Goal: Transaction & Acquisition: Purchase product/service

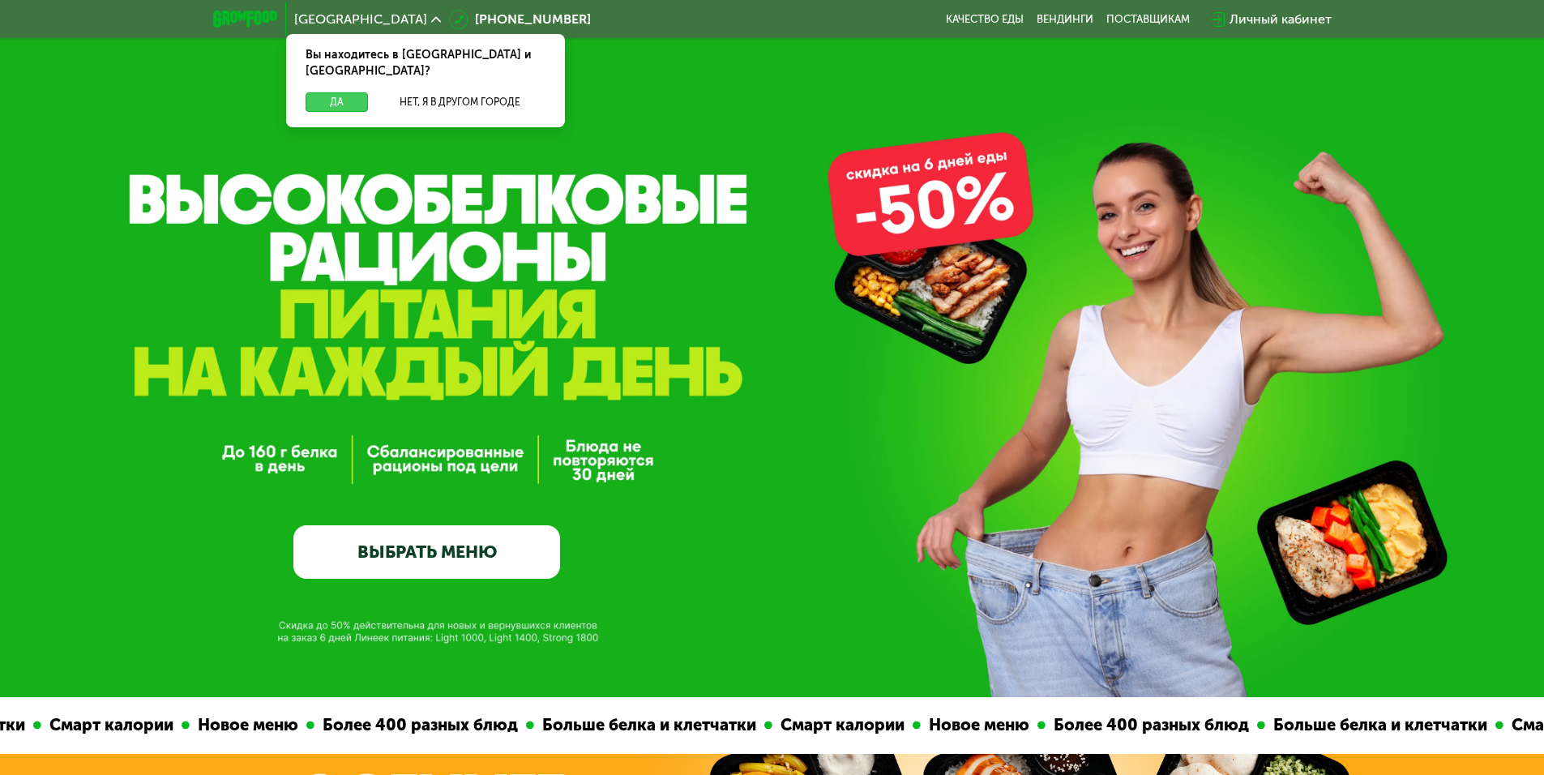
click at [338, 93] on button "Да" at bounding box center [337, 101] width 62 height 19
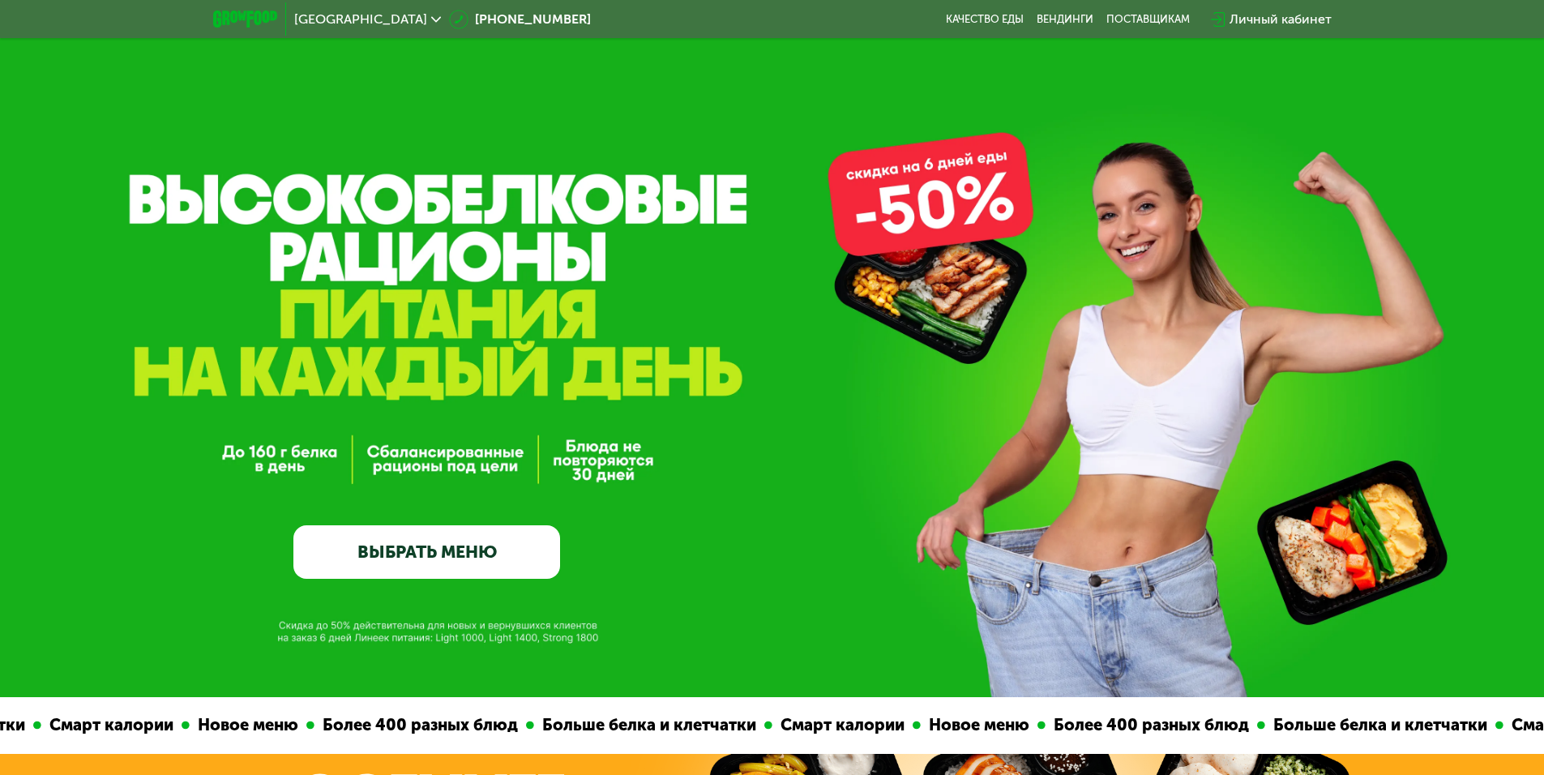
click at [441, 547] on link "ВЫБРАТЬ МЕНЮ" at bounding box center [426, 551] width 267 height 53
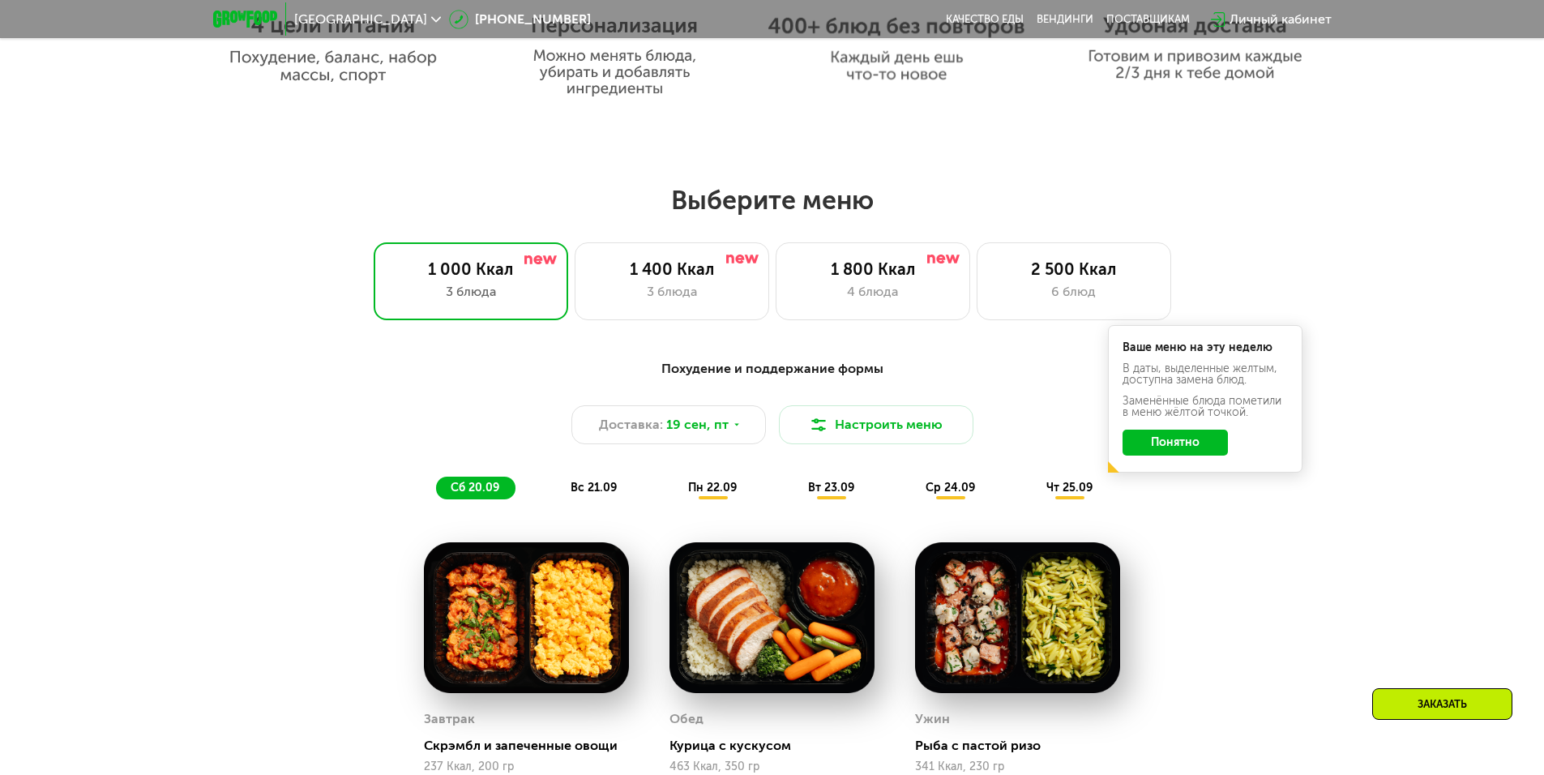
scroll to position [1344, 0]
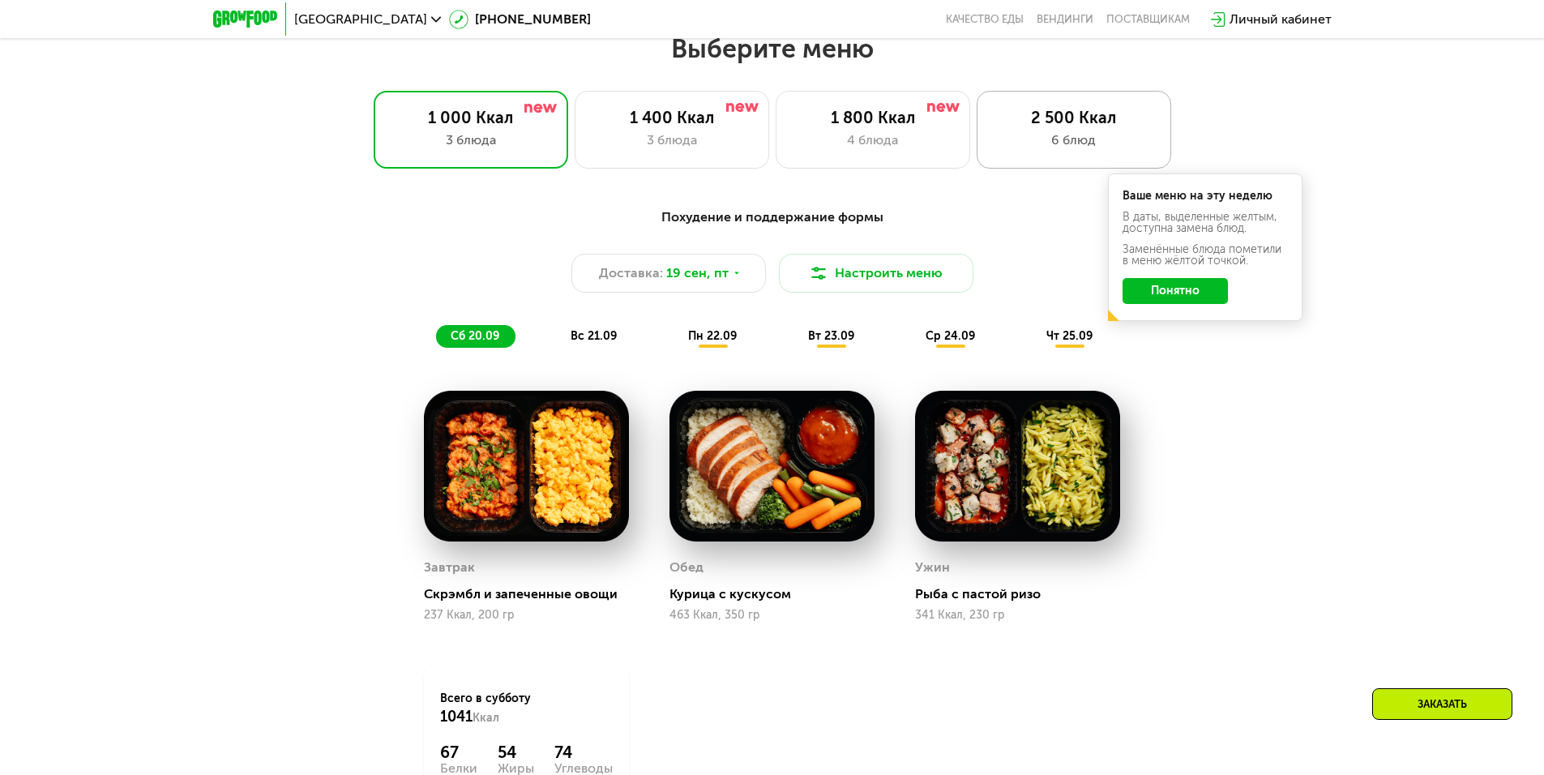
click at [1078, 142] on div "6 блюд" at bounding box center [1074, 139] width 160 height 19
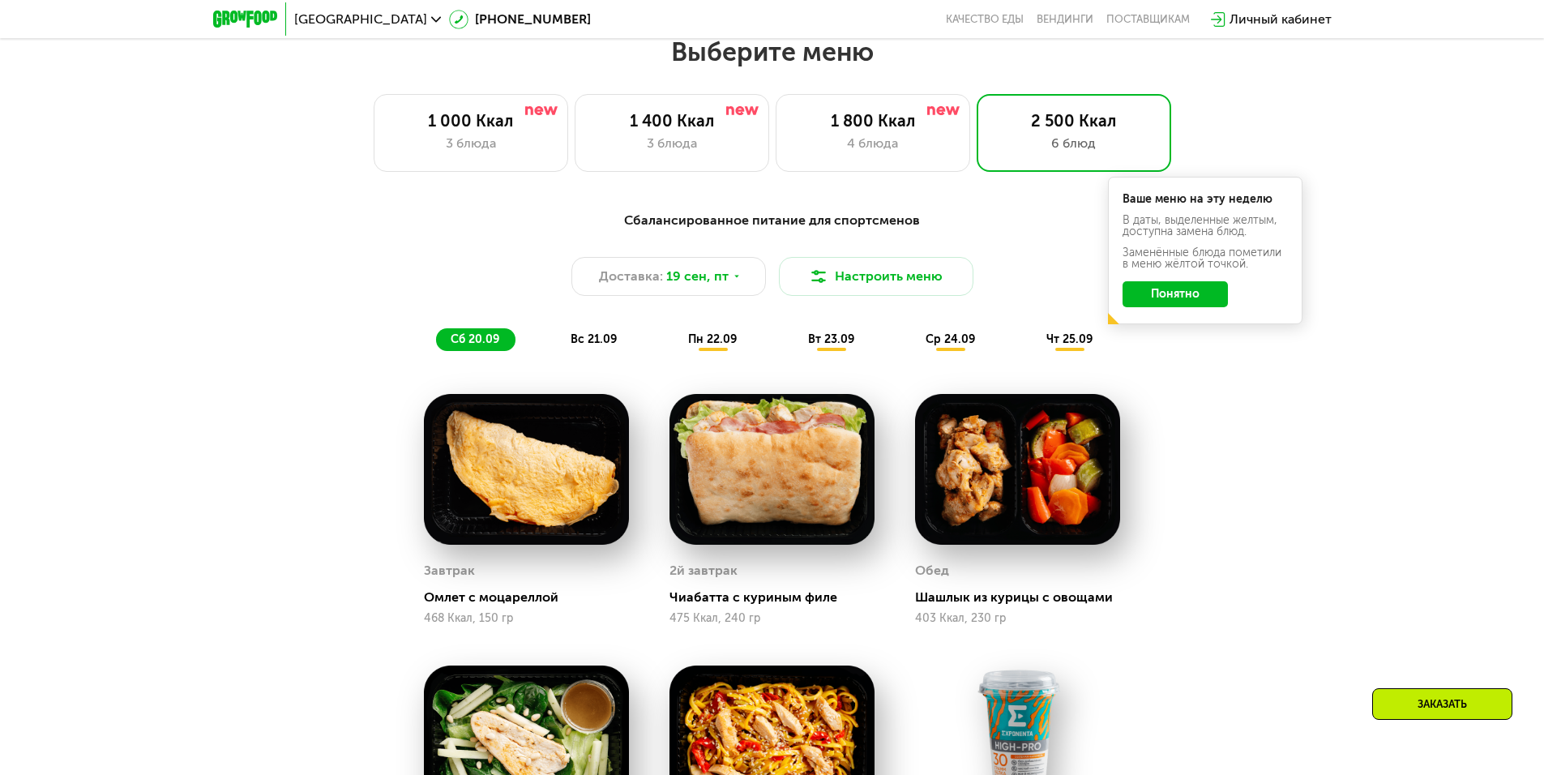
scroll to position [1263, 0]
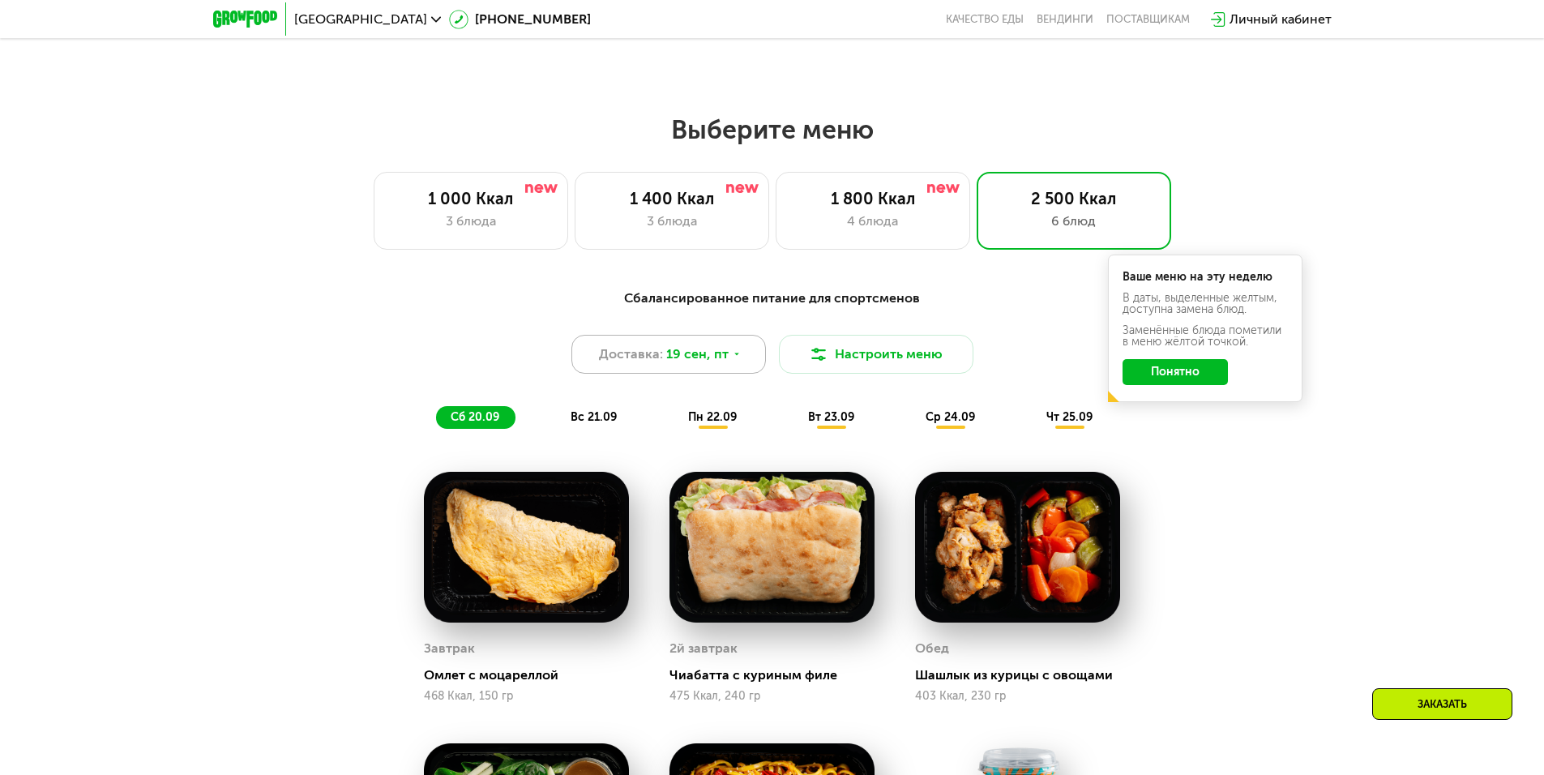
click at [724, 355] on span "19 сен, пт" at bounding box center [697, 353] width 62 height 19
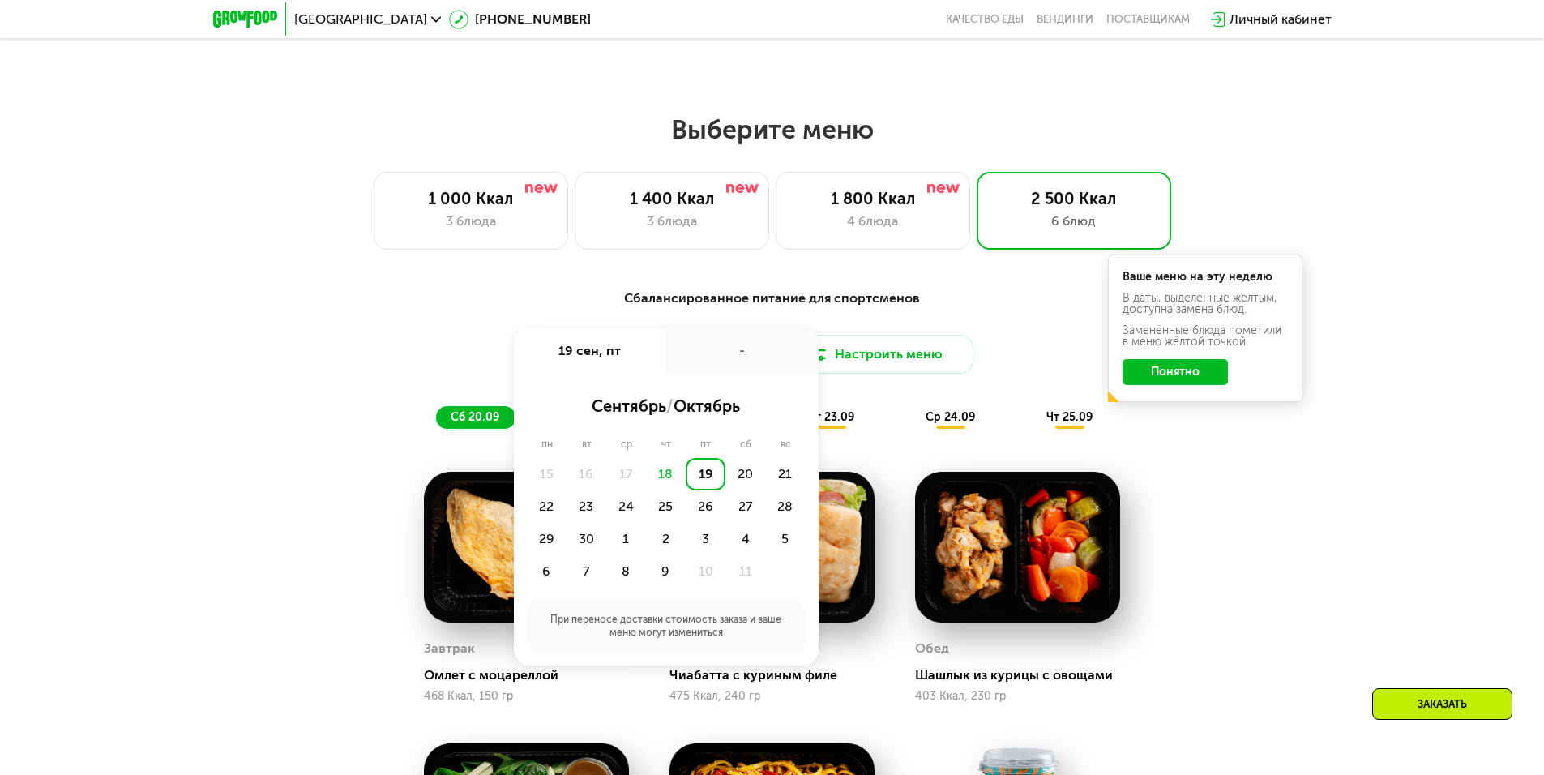
click at [1176, 378] on button "Понятно" at bounding box center [1175, 372] width 105 height 26
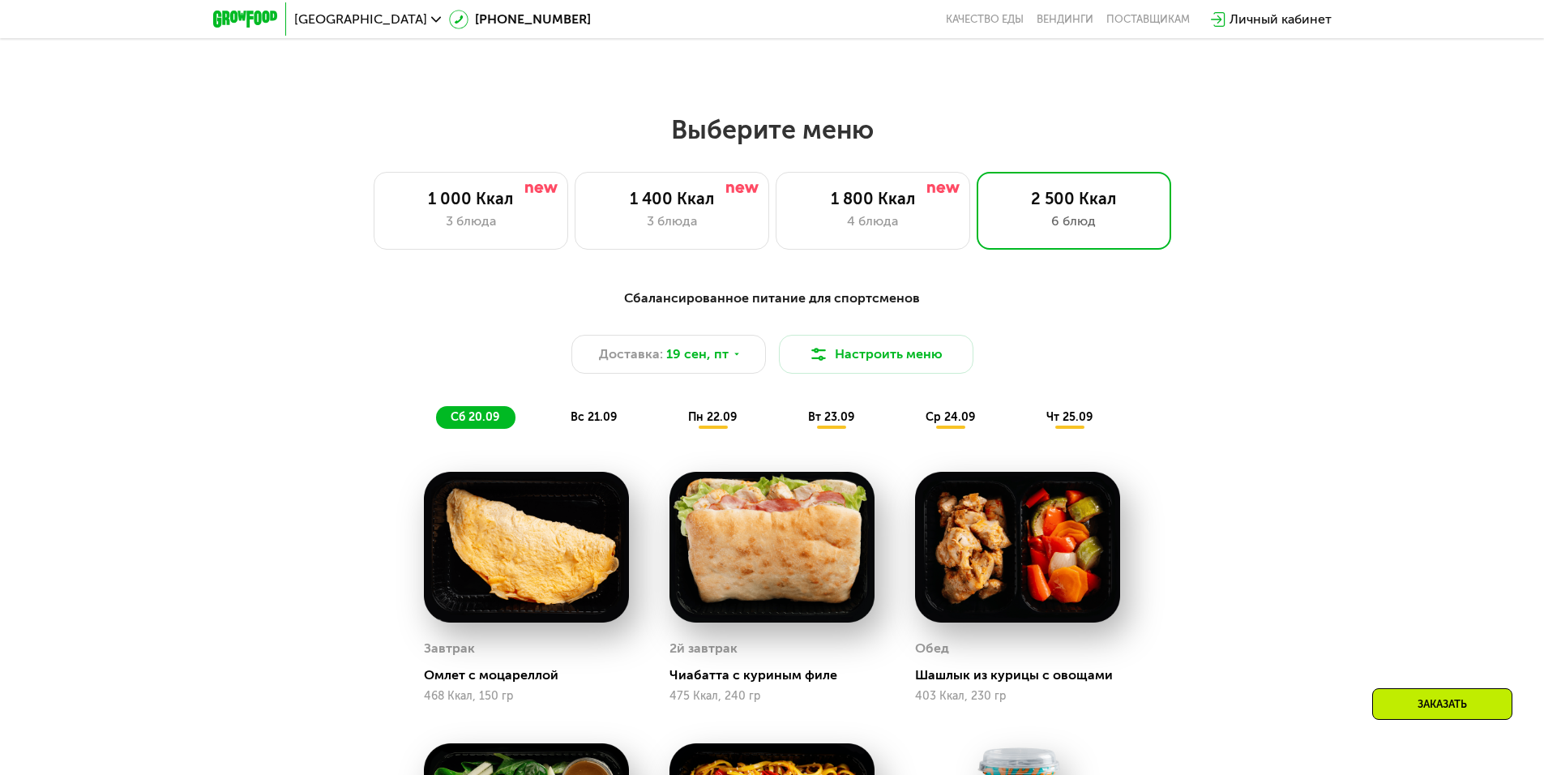
click at [1353, 472] on div "Сбалансированное питание для спортсменов Доставка: [DATE] Настроить меню сб 20.…" at bounding box center [772, 773] width 1544 height 1014
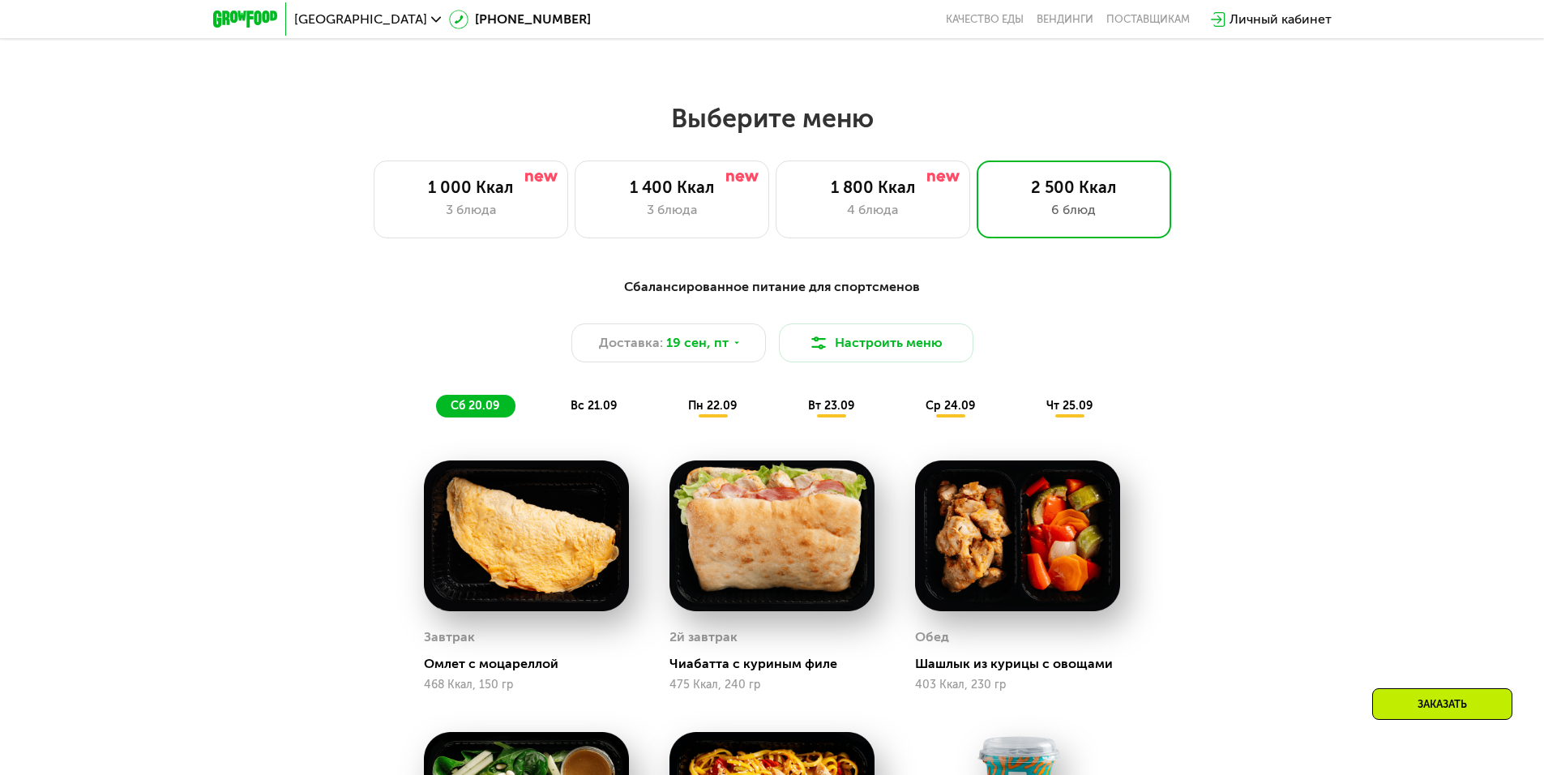
scroll to position [1344, 0]
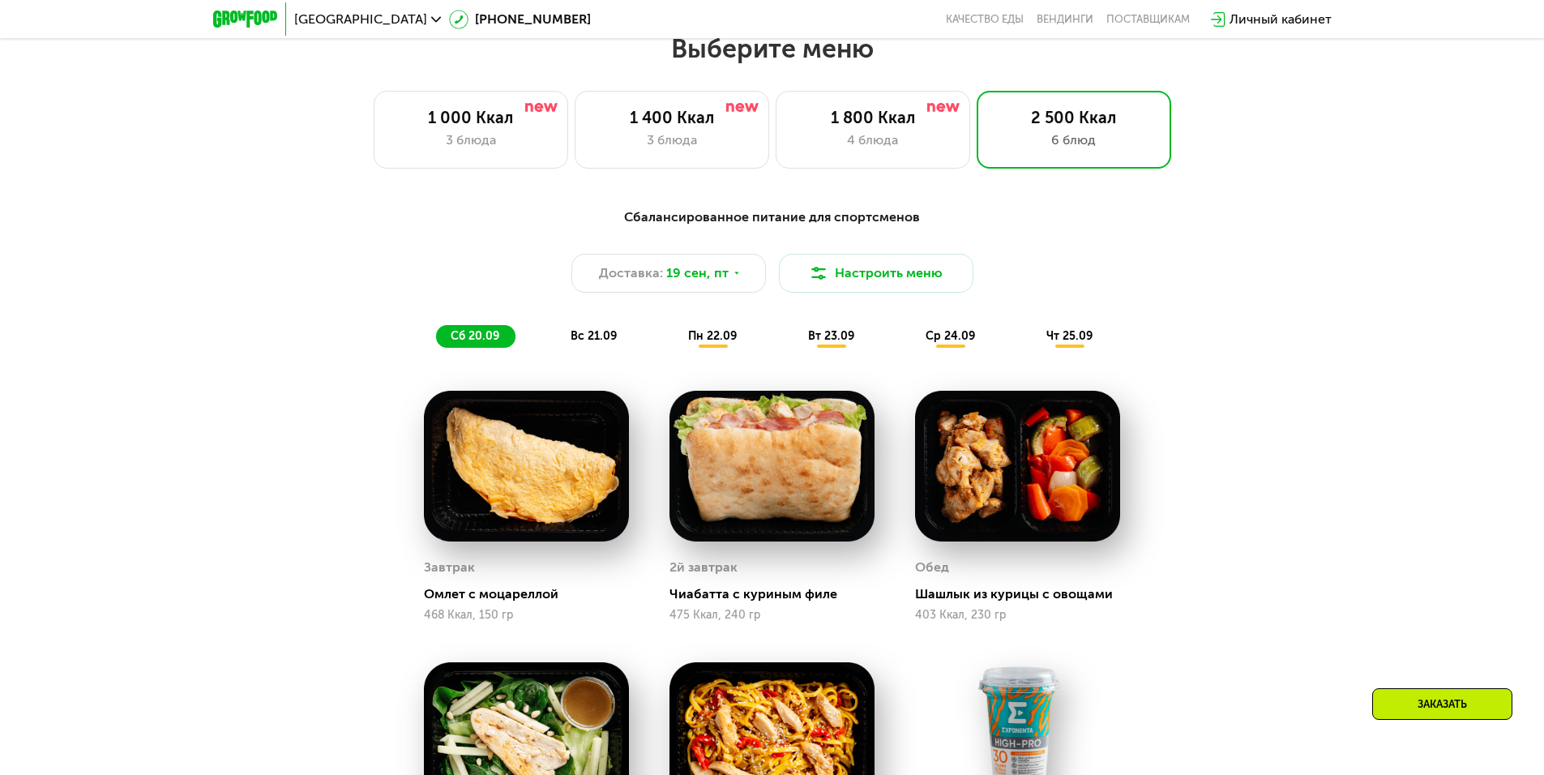
click at [591, 341] on span "вс 21.09" at bounding box center [594, 336] width 46 height 14
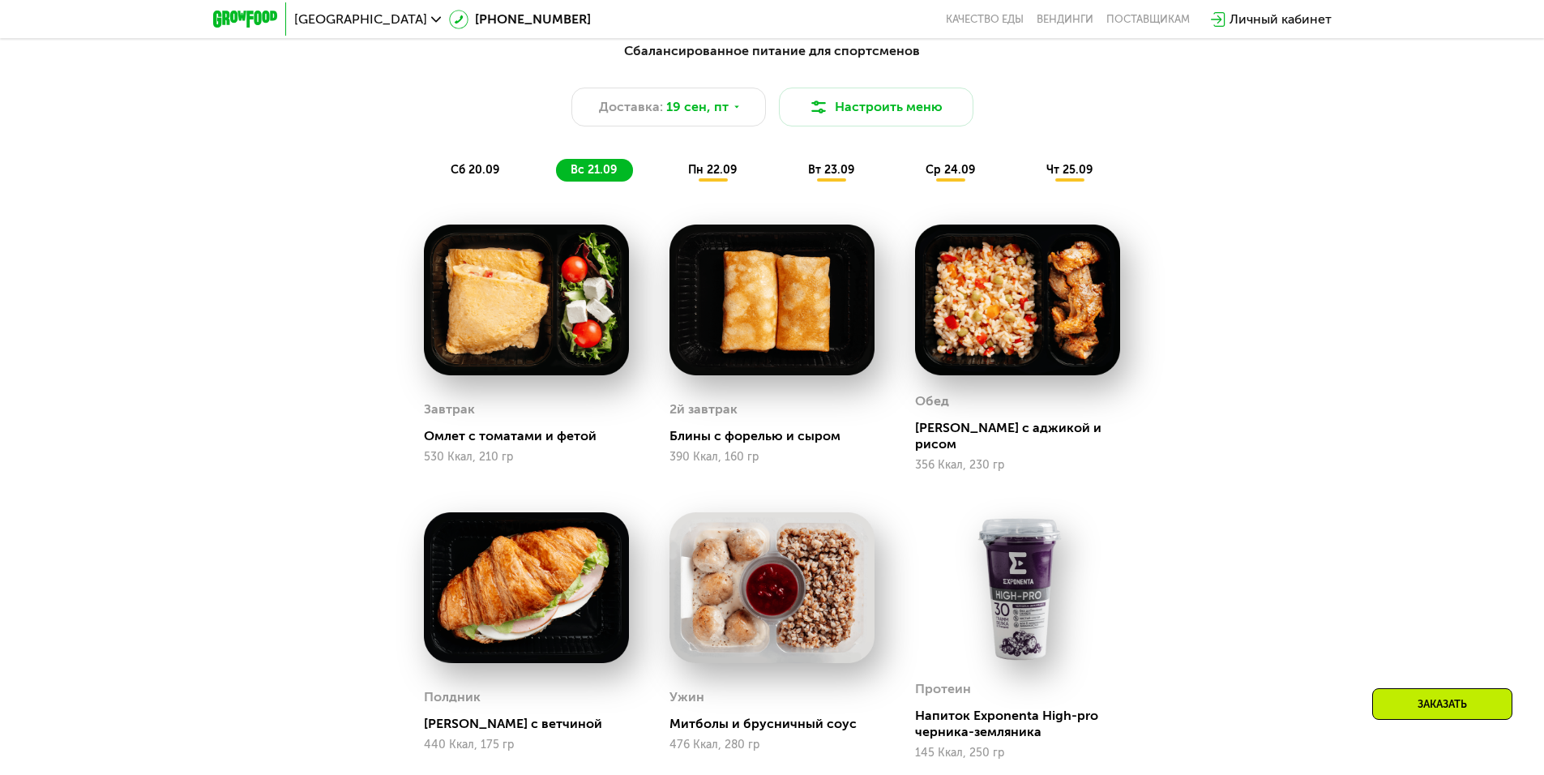
scroll to position [1425, 0]
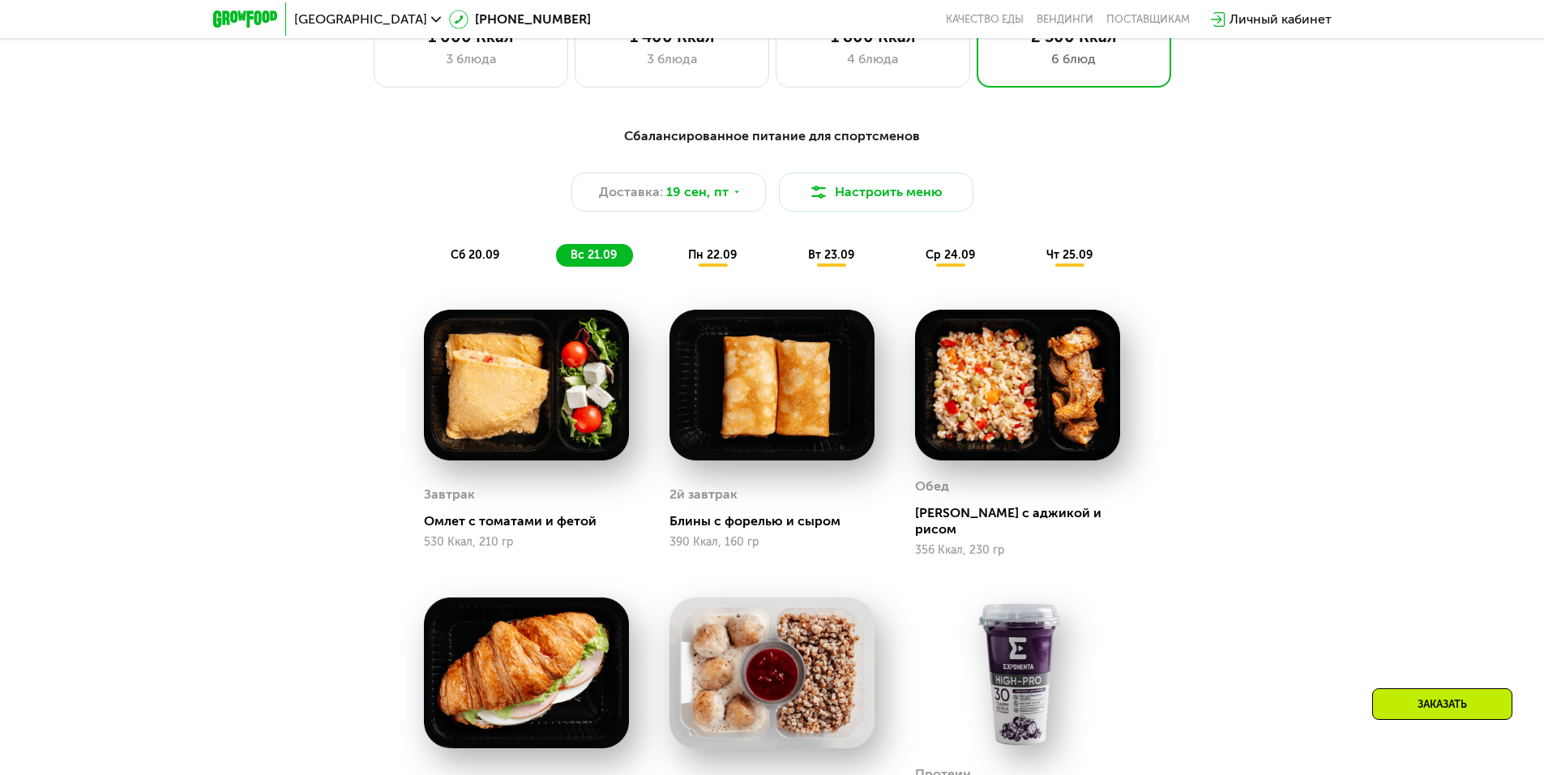
click at [731, 253] on span "пн 22.09" at bounding box center [712, 255] width 49 height 14
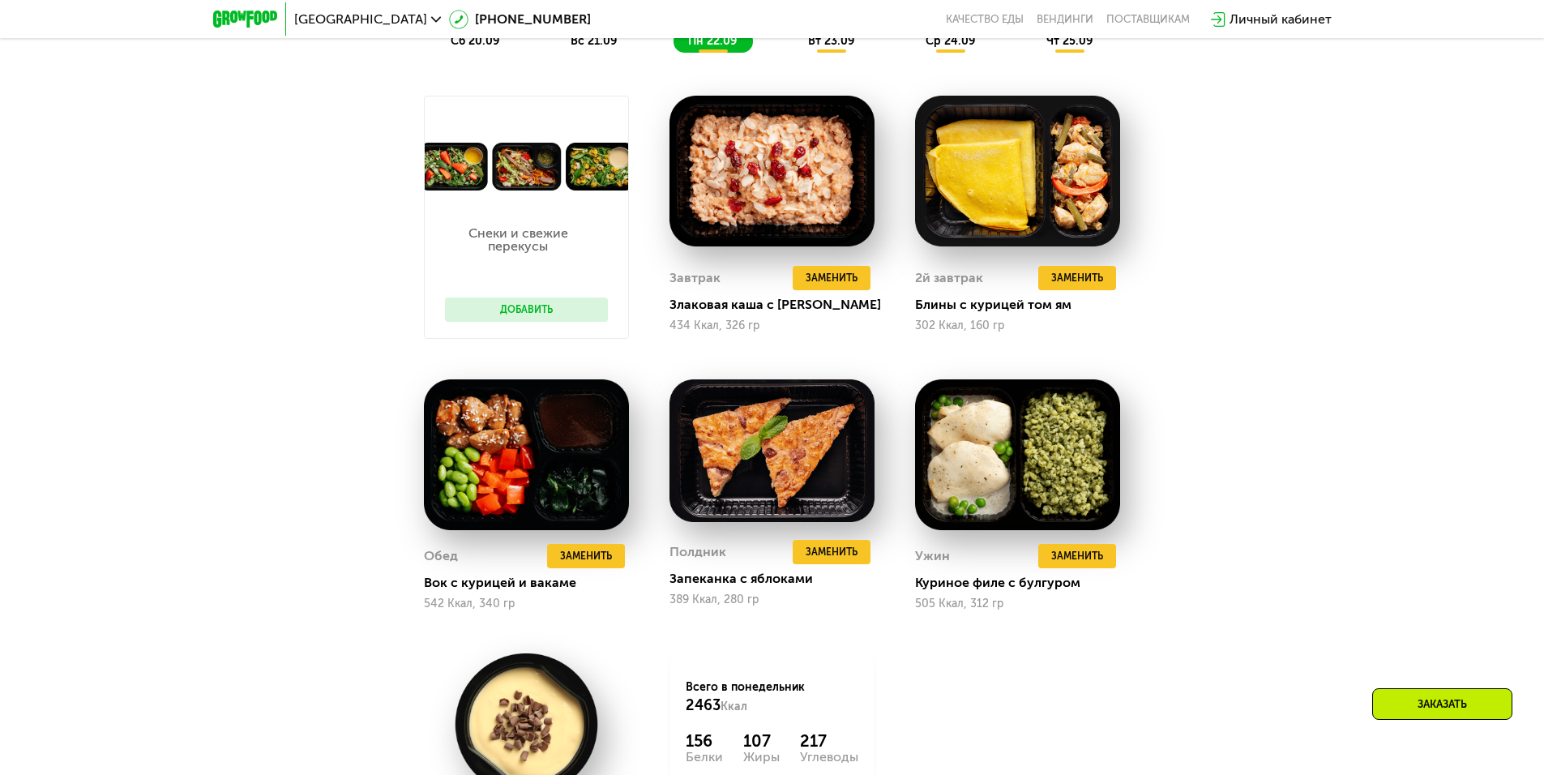
scroll to position [1992, 0]
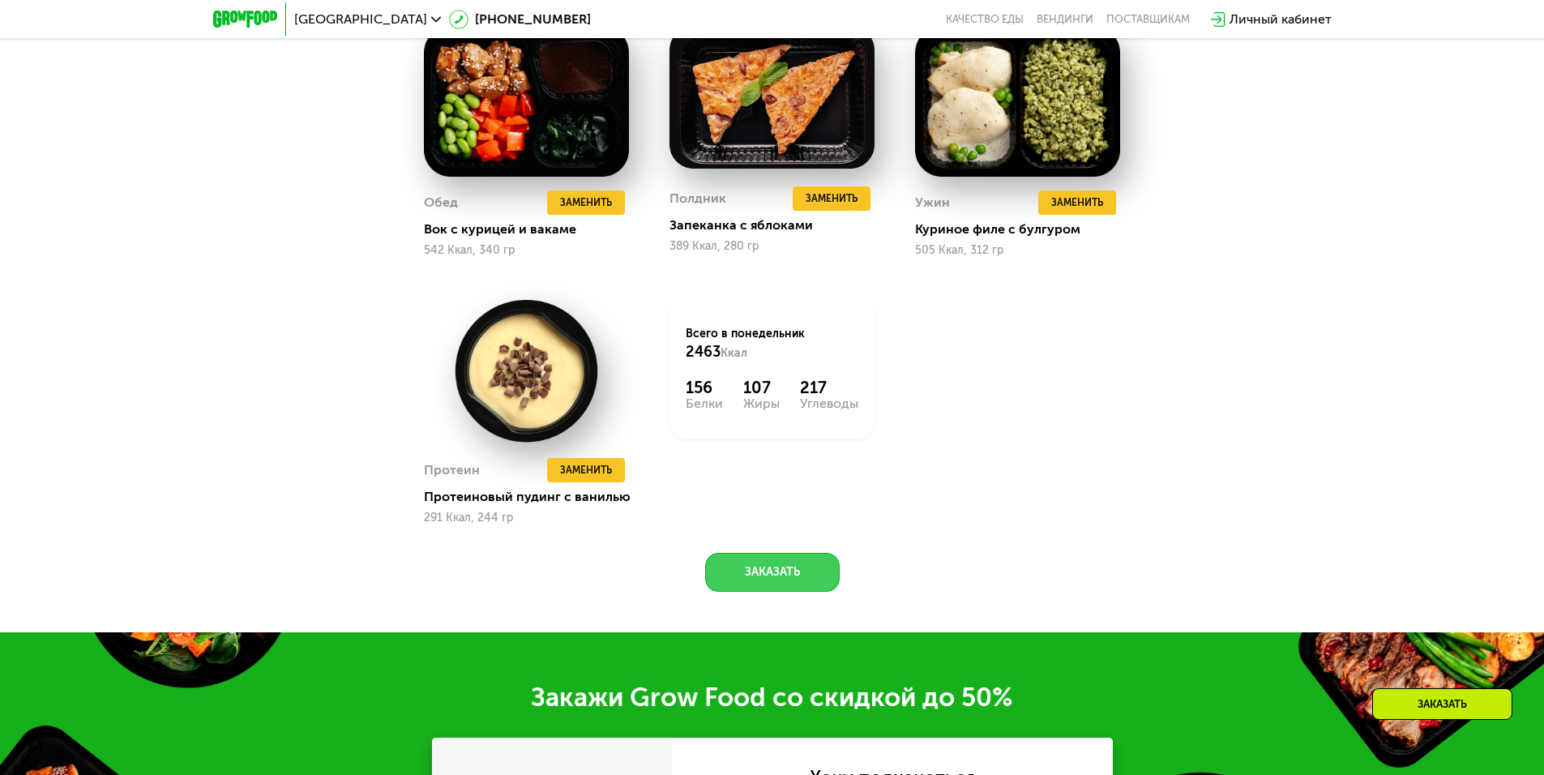
click at [747, 591] on button "Заказать" at bounding box center [772, 572] width 135 height 39
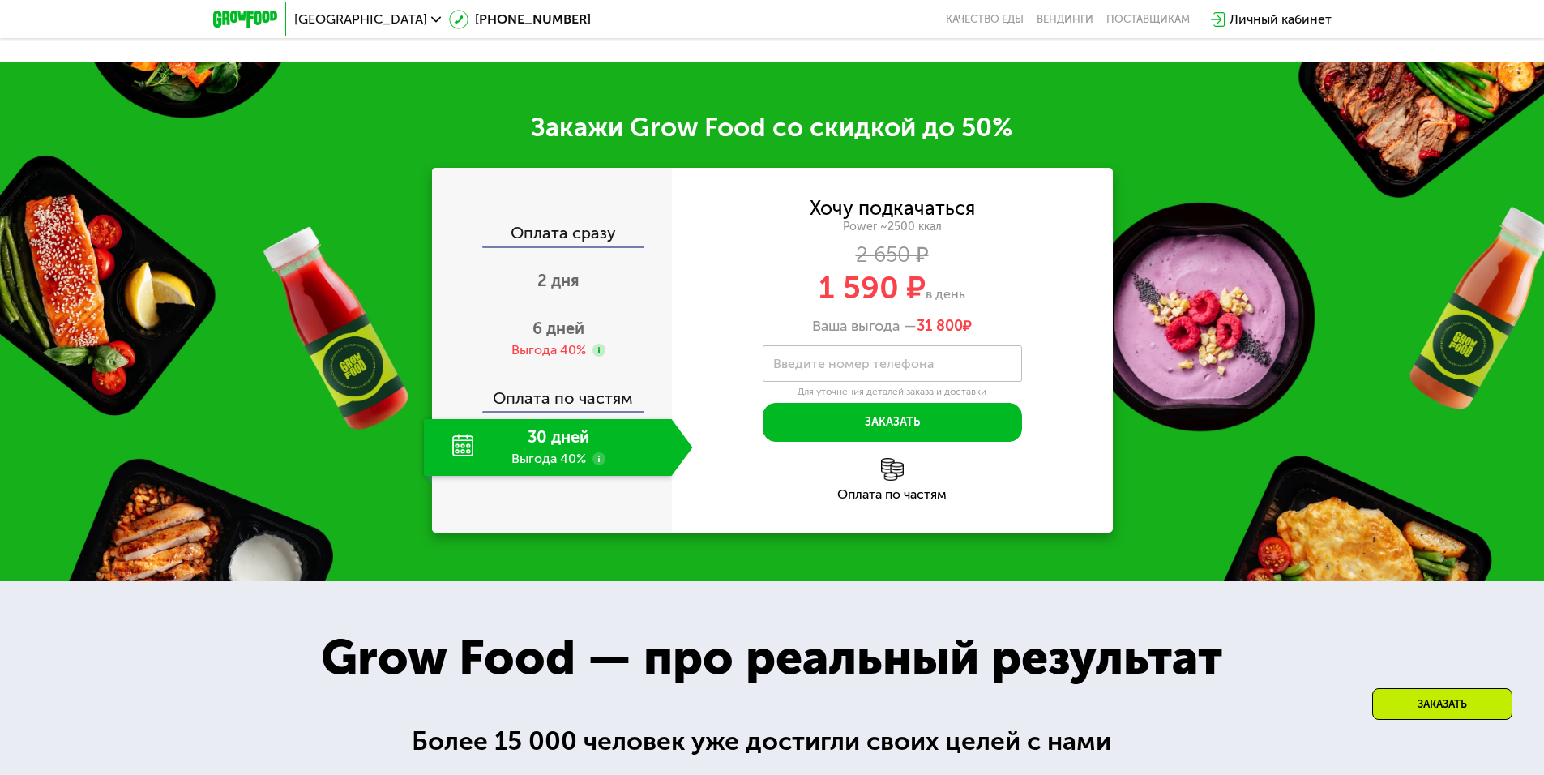
scroll to position [2549, 0]
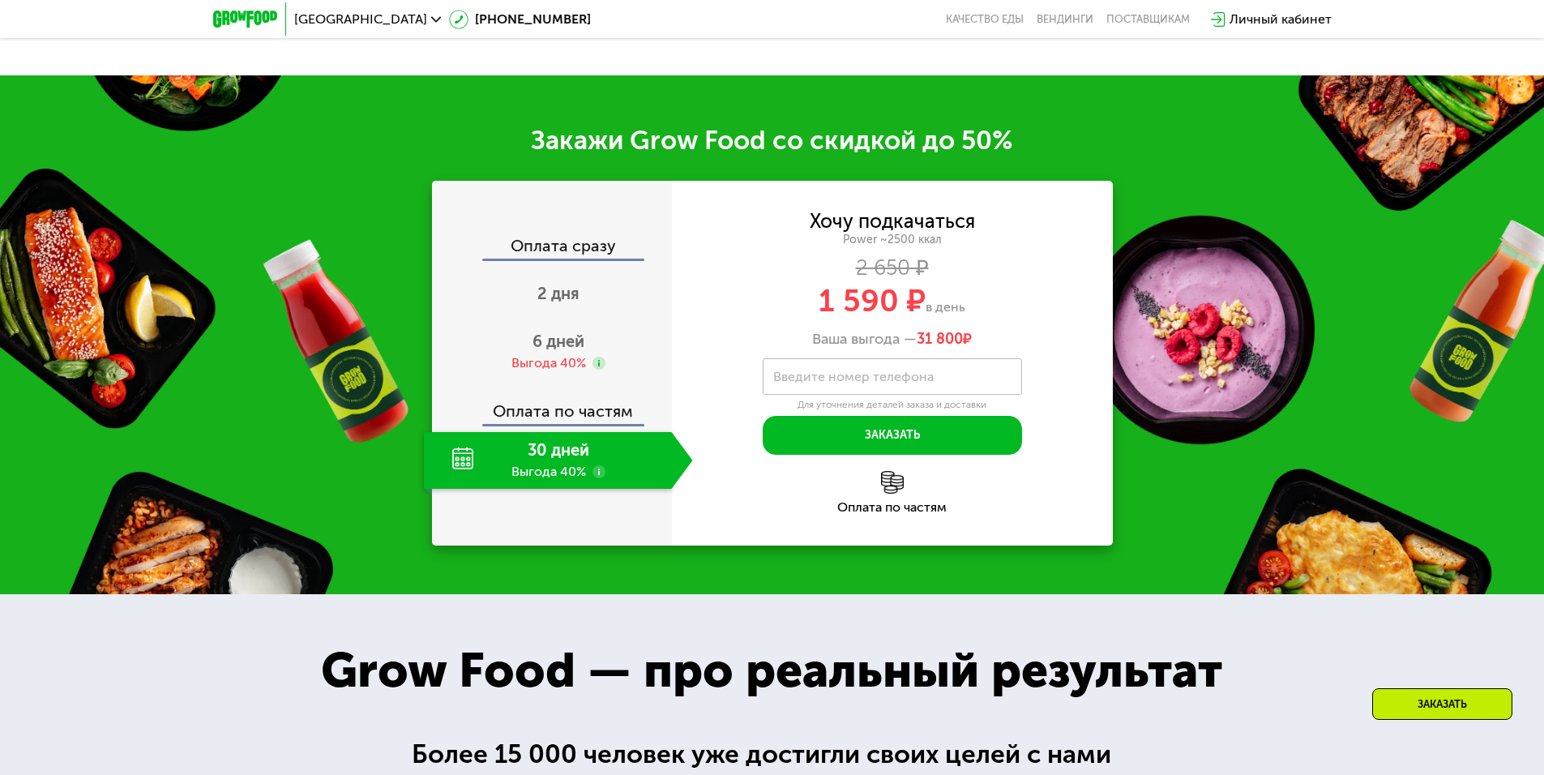
click at [904, 514] on div "Оплата по частям" at bounding box center [892, 507] width 441 height 13
click at [584, 417] on div "Оплата по частям" at bounding box center [553, 405] width 238 height 37
click at [559, 460] on div "30 дней Выгода 40%" at bounding box center [548, 460] width 248 height 57
click at [558, 357] on div "6 дней Выгода 40%" at bounding box center [558, 351] width 269 height 57
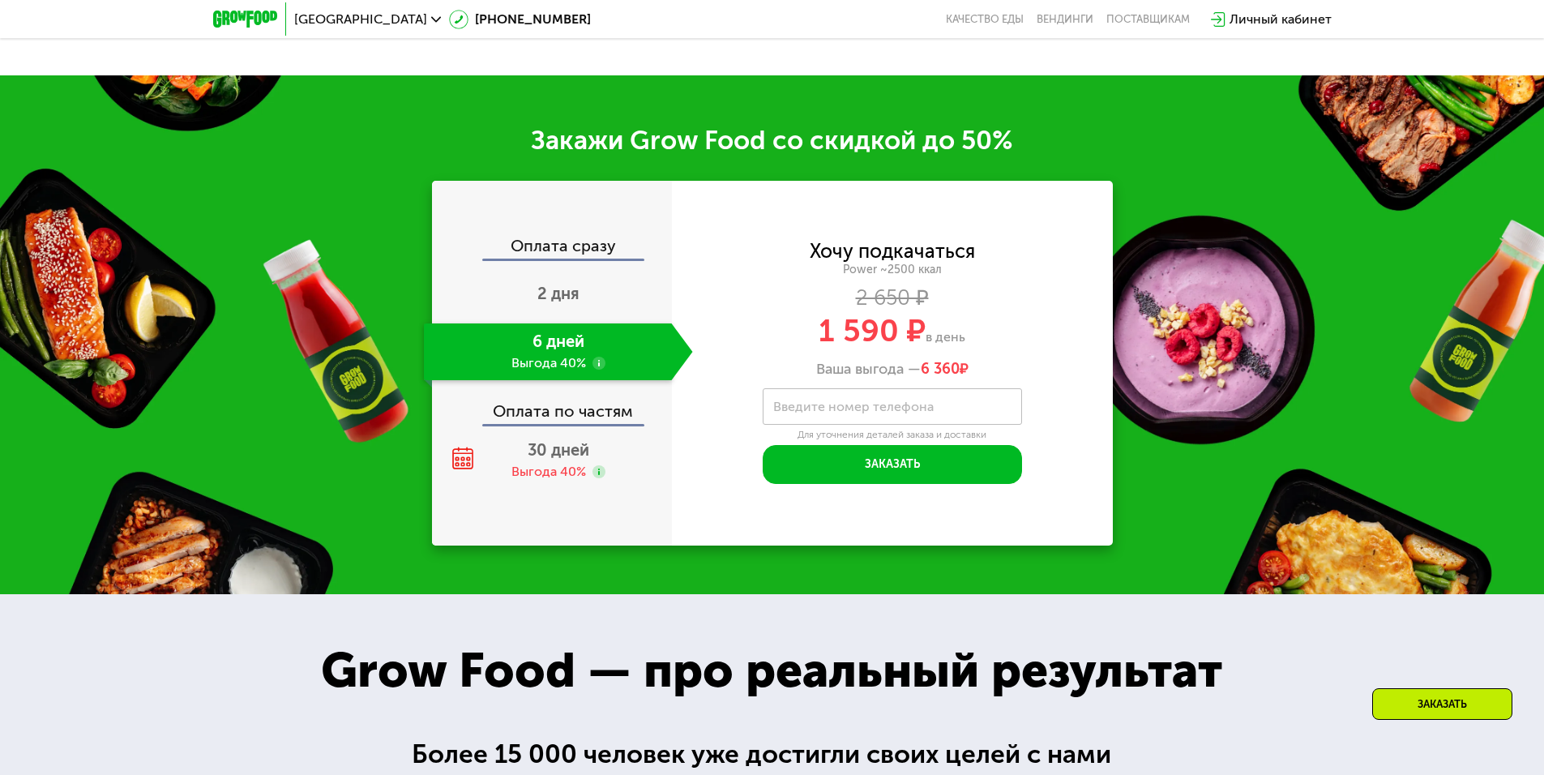
click at [570, 421] on div "Оплата по частям" at bounding box center [553, 405] width 238 height 37
click at [547, 477] on div "Выгода 40%" at bounding box center [548, 472] width 75 height 18
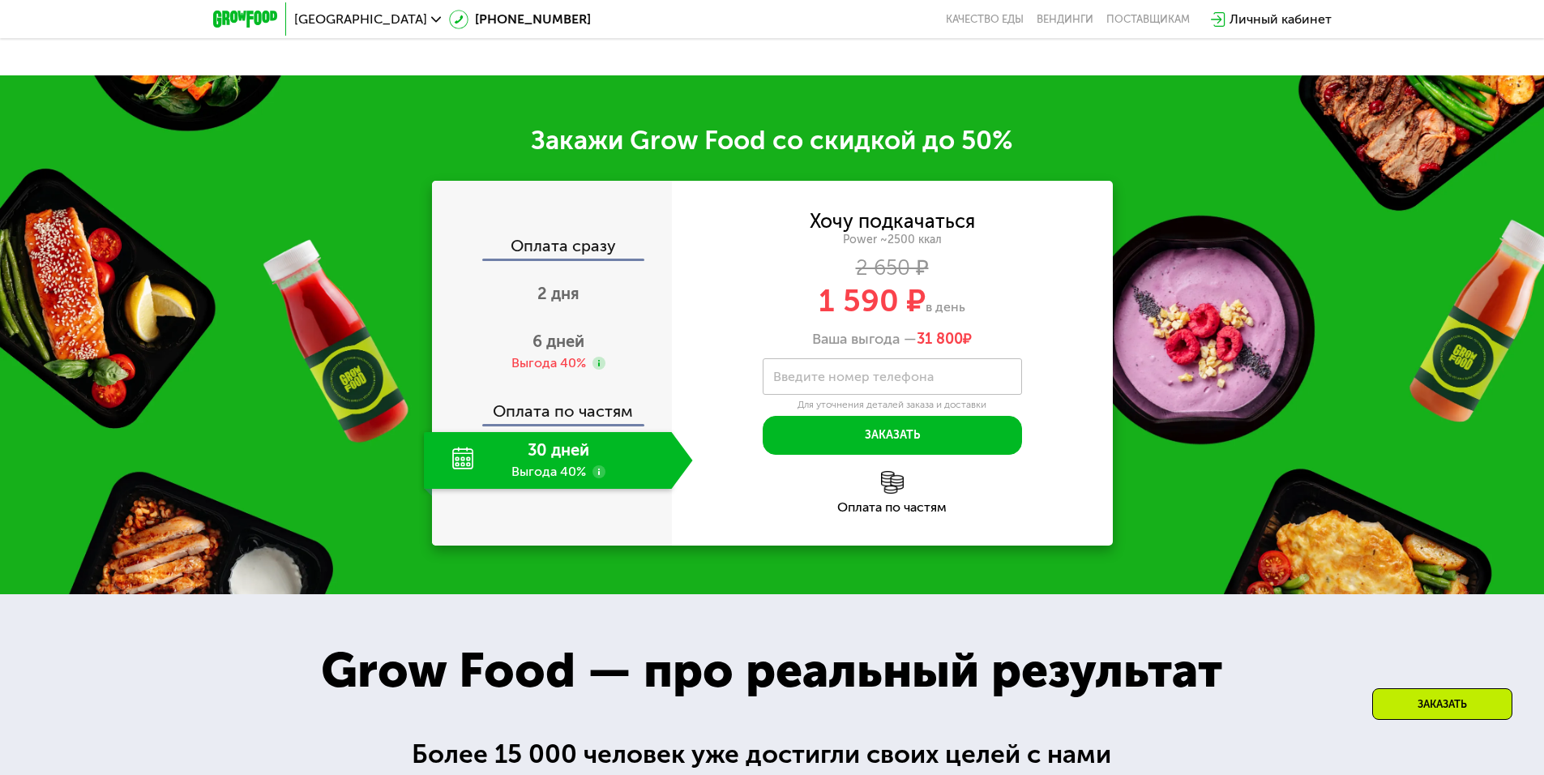
click at [547, 477] on div "30 дней Выгода 40%" at bounding box center [548, 460] width 248 height 57
click at [870, 439] on button "Заказать" at bounding box center [892, 435] width 259 height 39
click at [889, 381] on label "Введите номер телефона" at bounding box center [853, 376] width 160 height 9
click at [889, 389] on input "Введите номер телефона" at bounding box center [892, 376] width 259 height 36
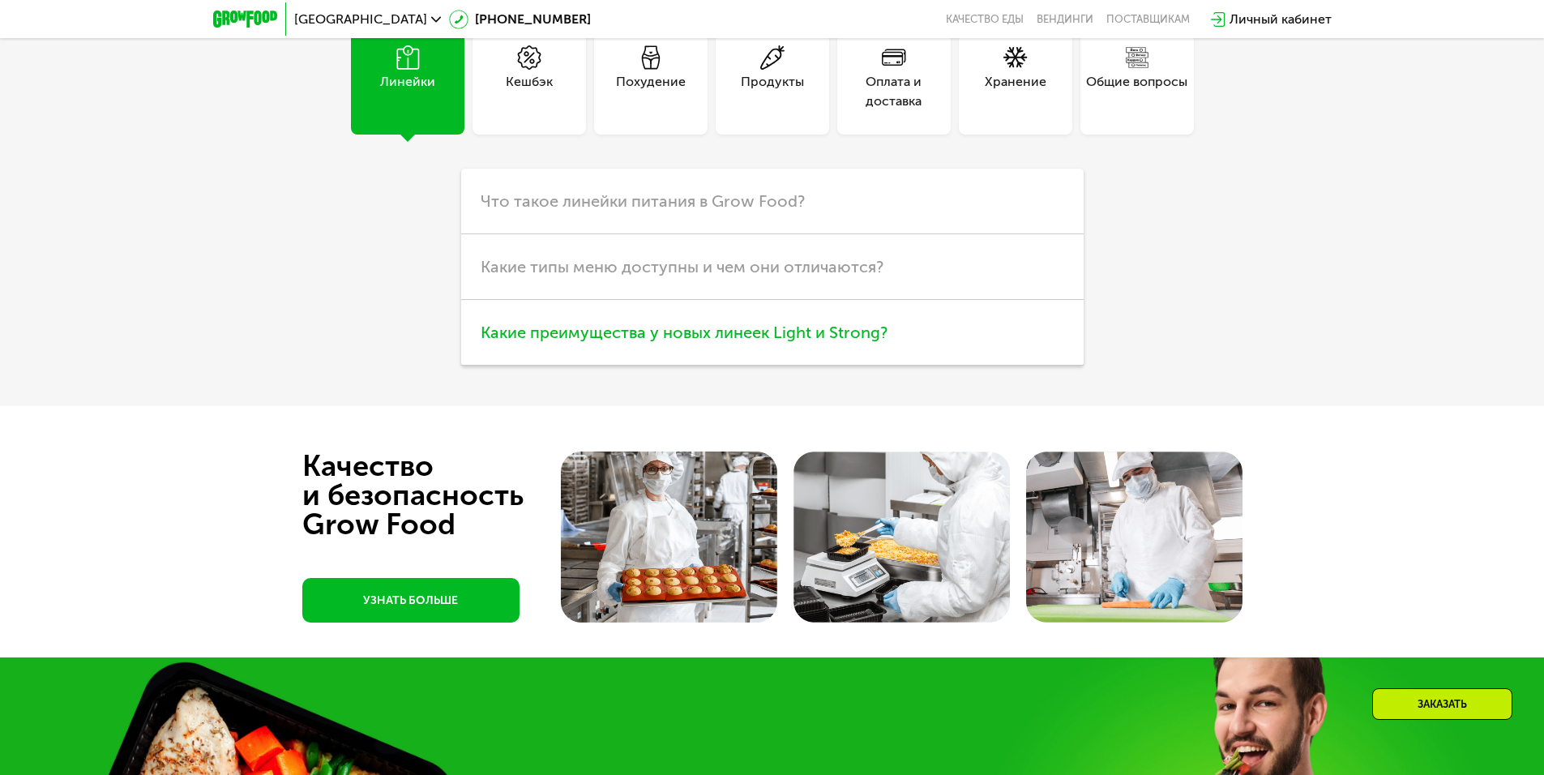
scroll to position [5629, 0]
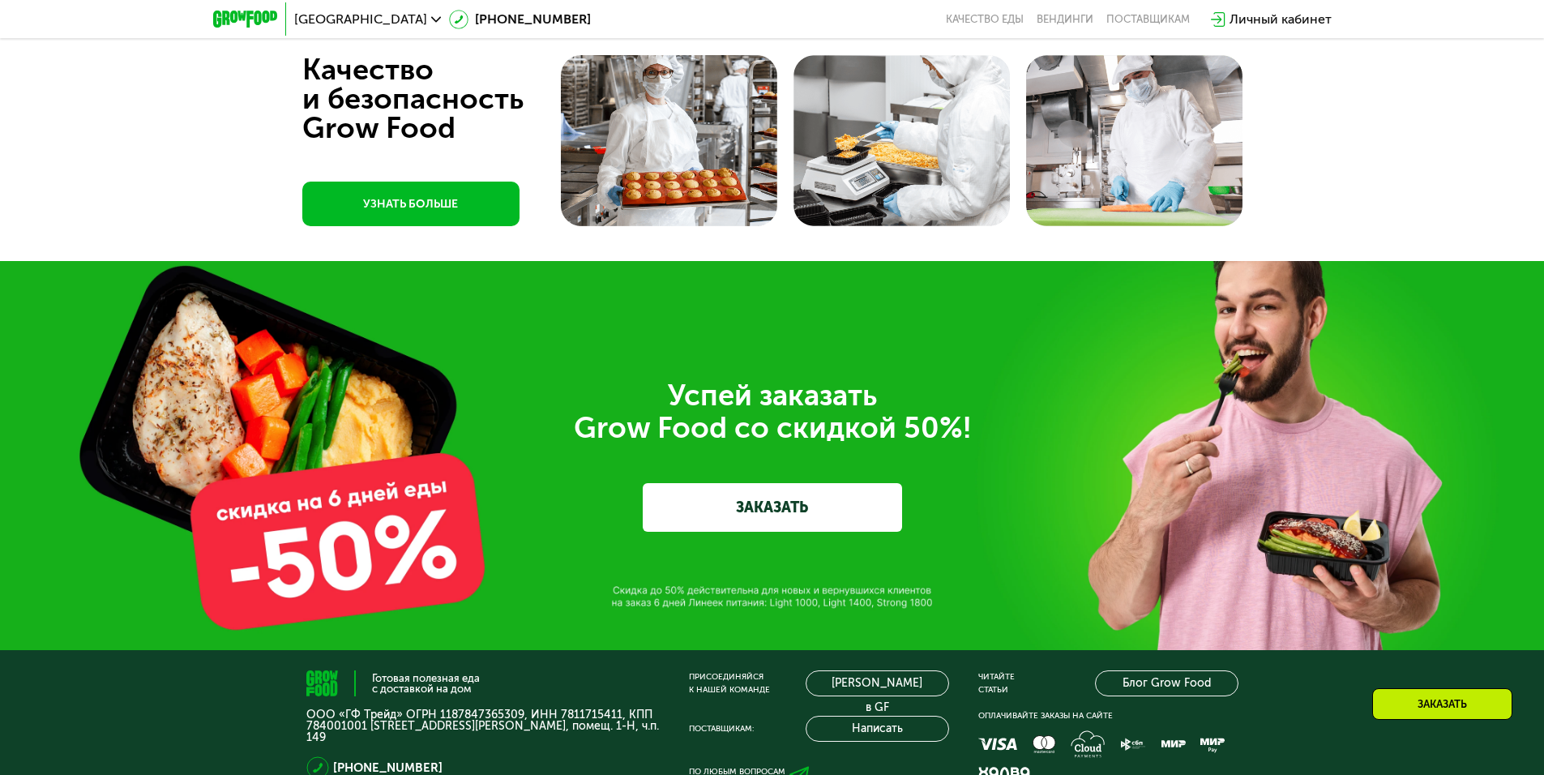
click at [347, 501] on div "Успей заказать  Grow Food со скидкой 50%! ЗАКАЗАТЬ" at bounding box center [773, 455] width 908 height 152
click at [735, 519] on link "ЗАКАЗАТЬ" at bounding box center [772, 507] width 259 height 49
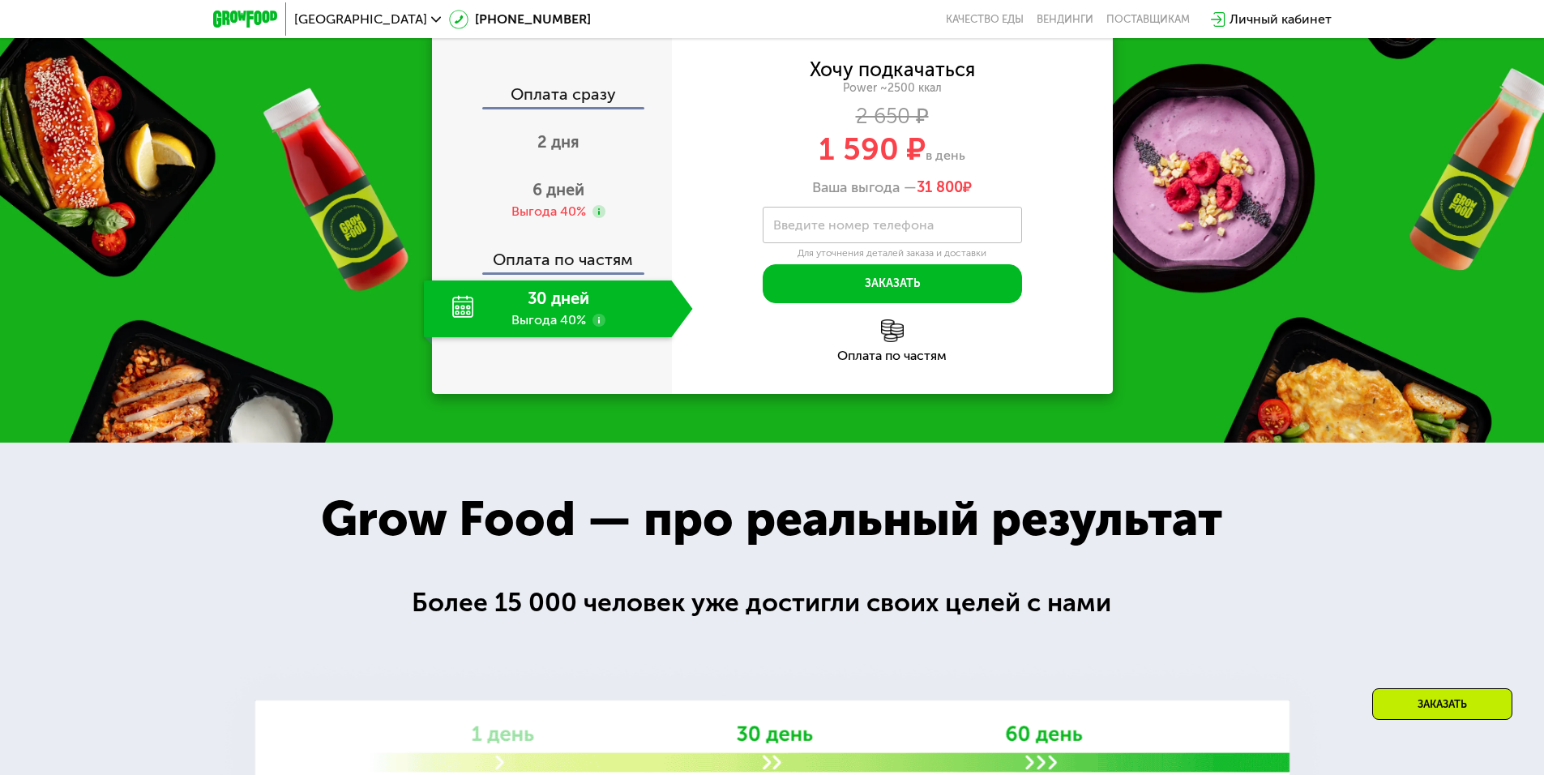
scroll to position [2592, 0]
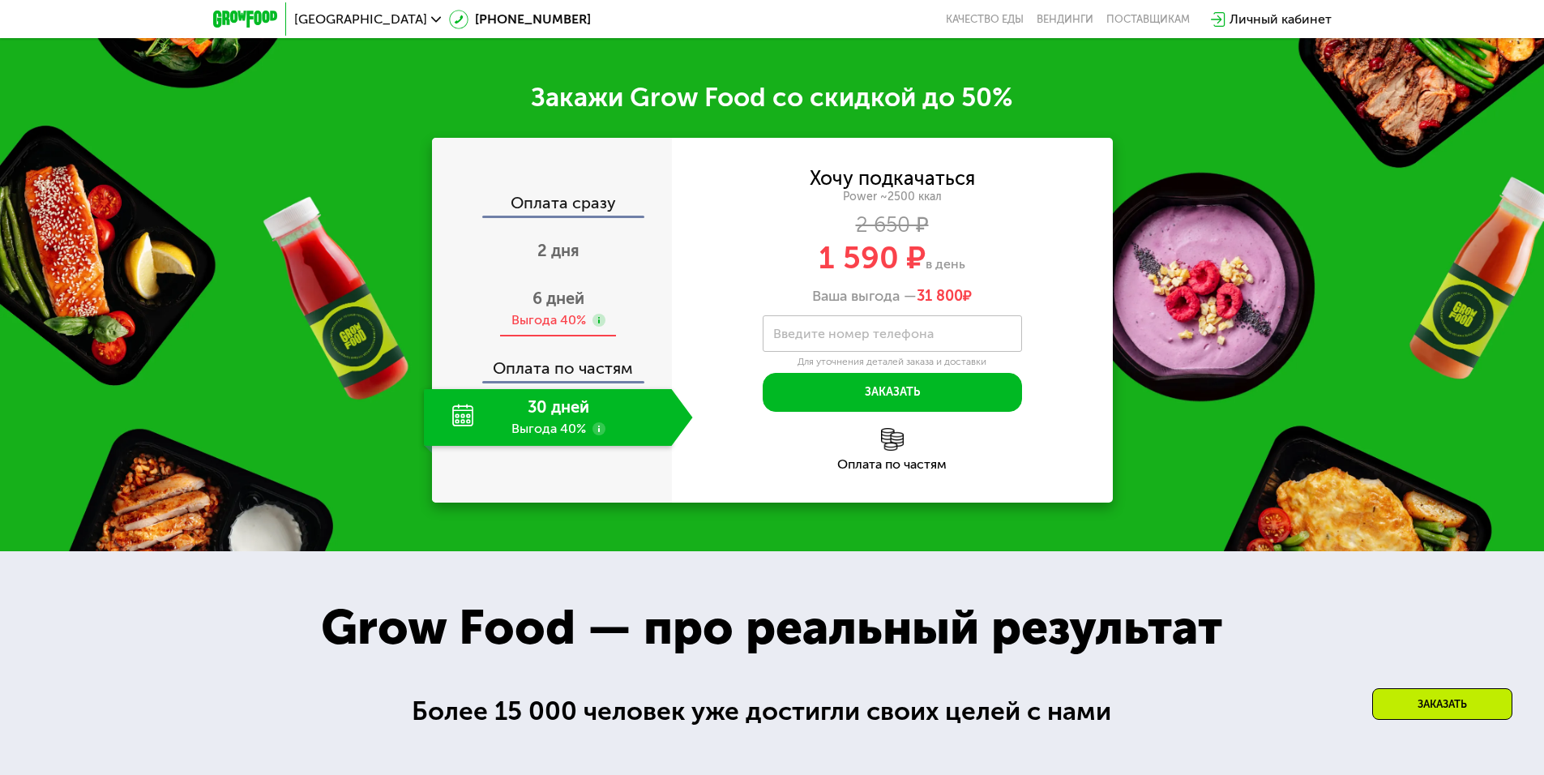
click at [562, 305] on span "6 дней" at bounding box center [558, 298] width 52 height 19
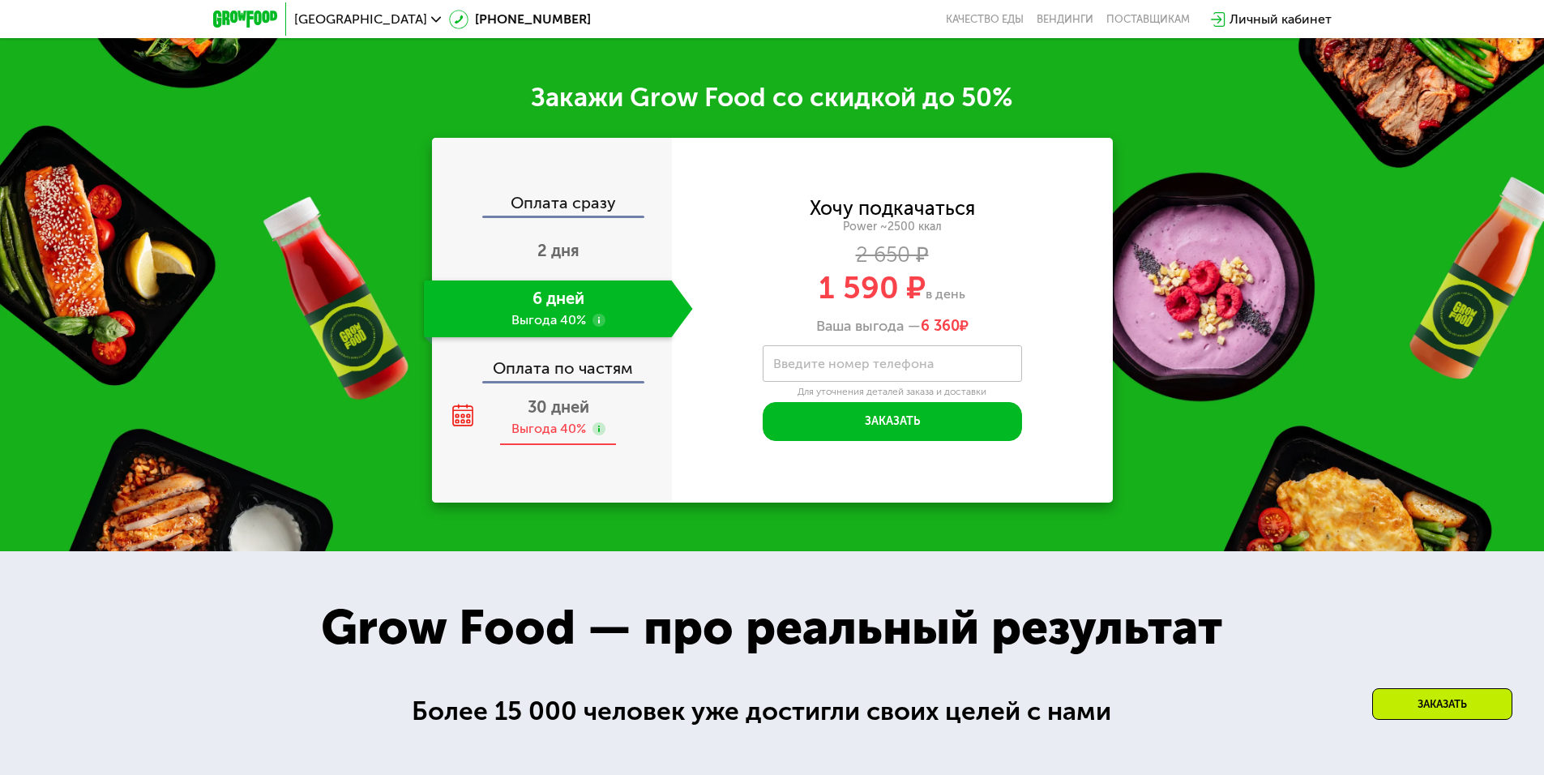
click at [534, 438] on div "Выгода 40%" at bounding box center [548, 429] width 75 height 18
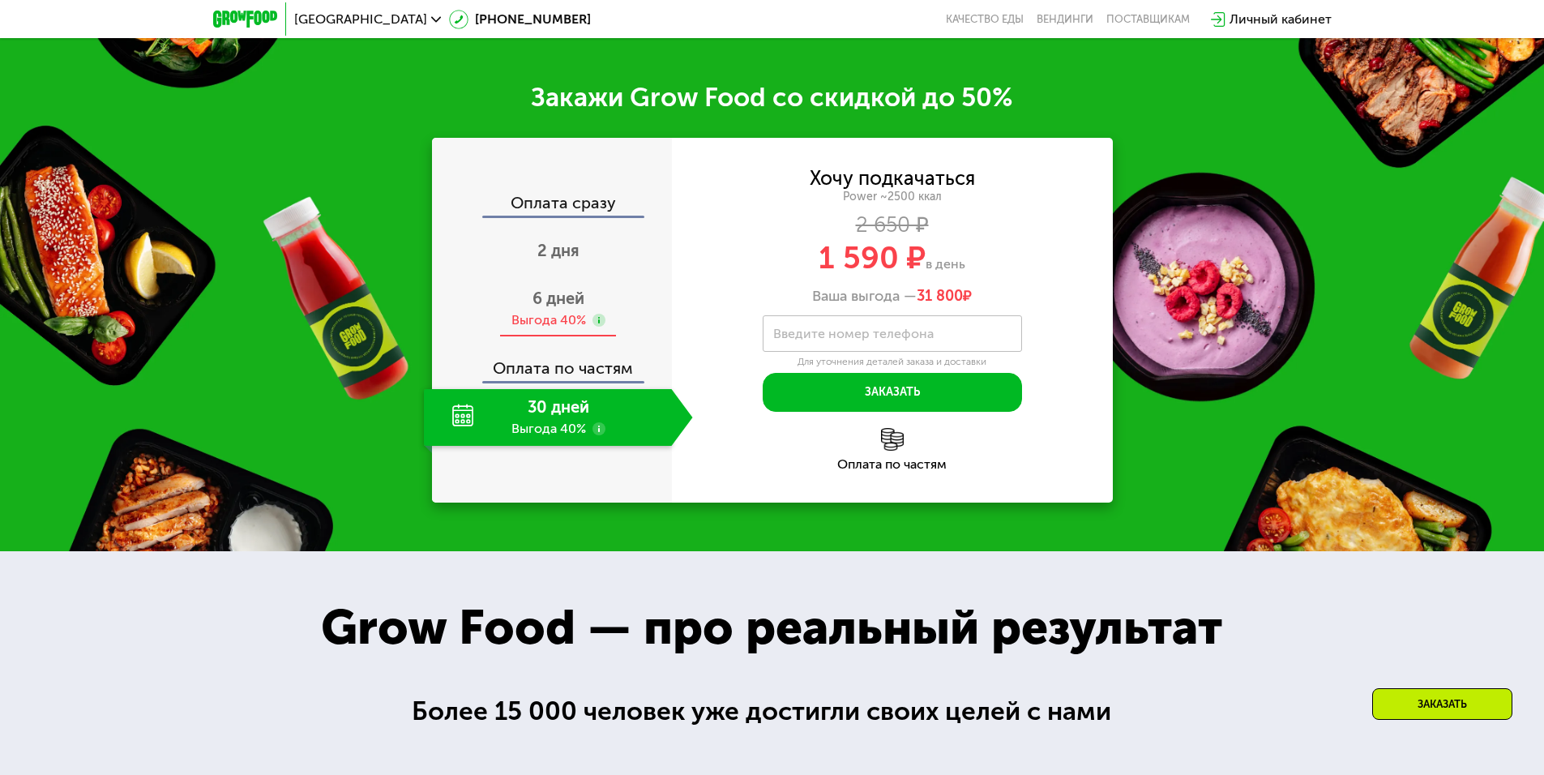
click at [552, 329] on div "Выгода 40%" at bounding box center [548, 320] width 75 height 18
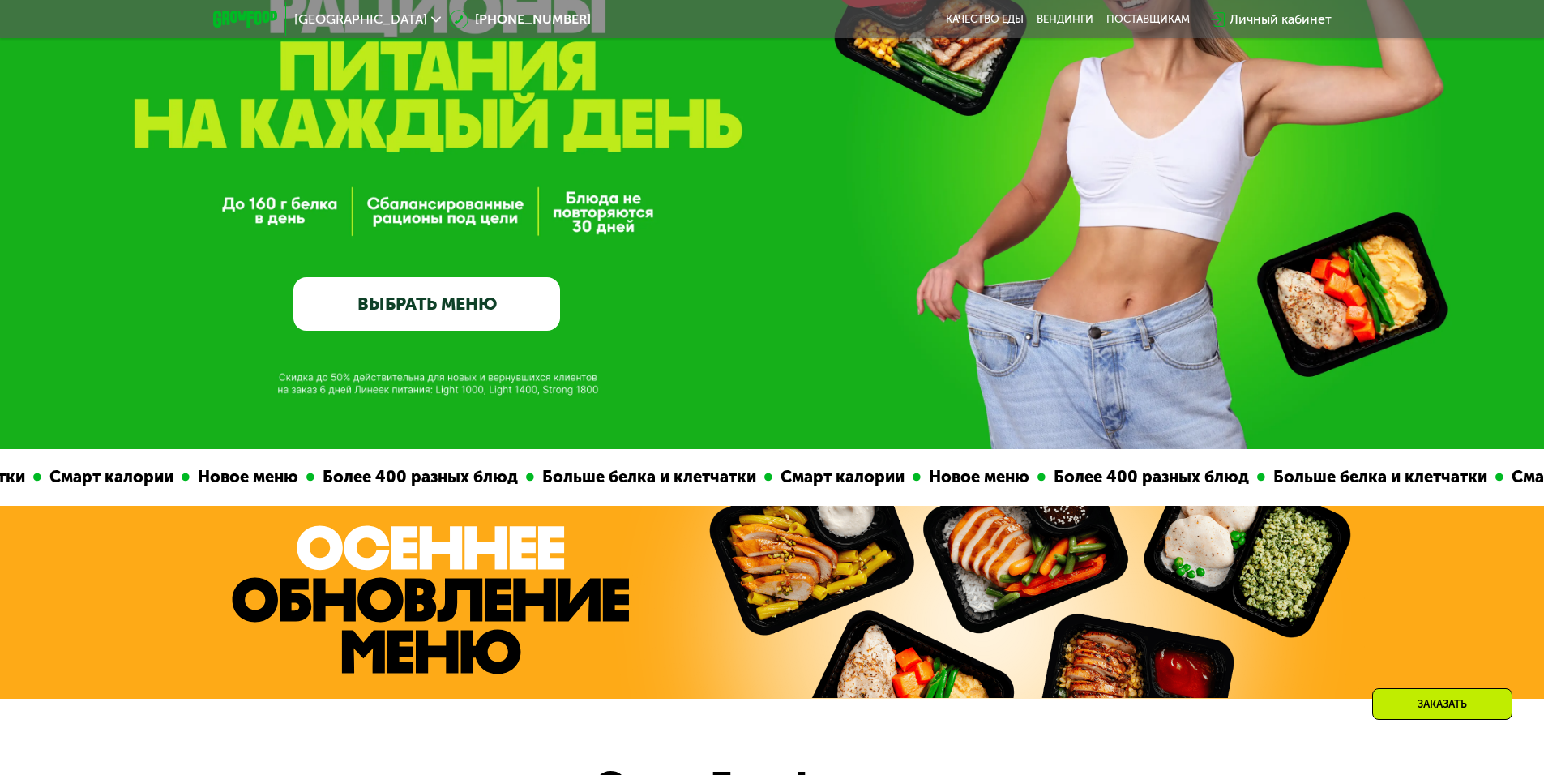
scroll to position [0, 0]
